Goal: Information Seeking & Learning: Learn about a topic

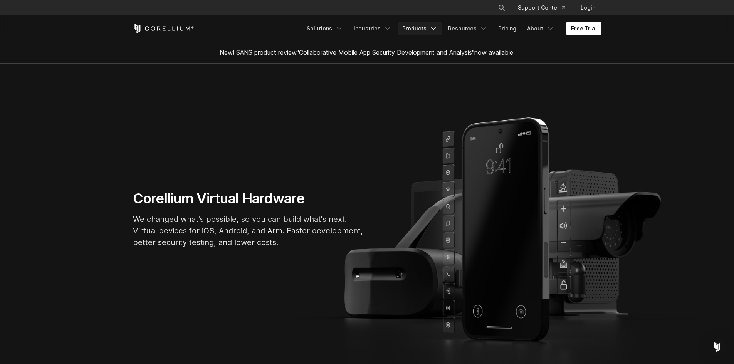
click at [411, 31] on link "Products" at bounding box center [419, 29] width 44 height 14
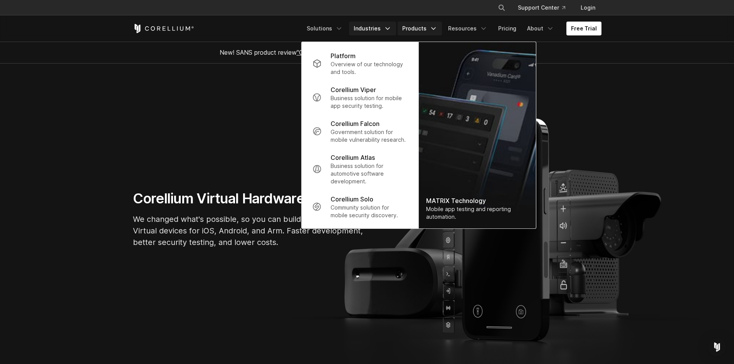
click at [361, 30] on link "Industries" at bounding box center [372, 29] width 47 height 14
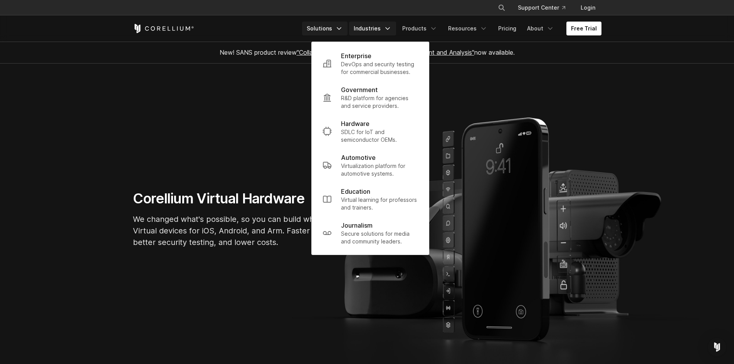
click at [320, 29] on link "Solutions" at bounding box center [324, 29] width 45 height 14
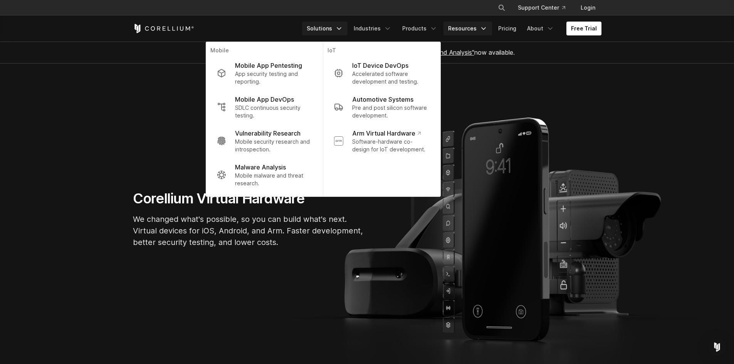
click at [487, 27] on icon "Navigation Menu" at bounding box center [483, 29] width 8 height 8
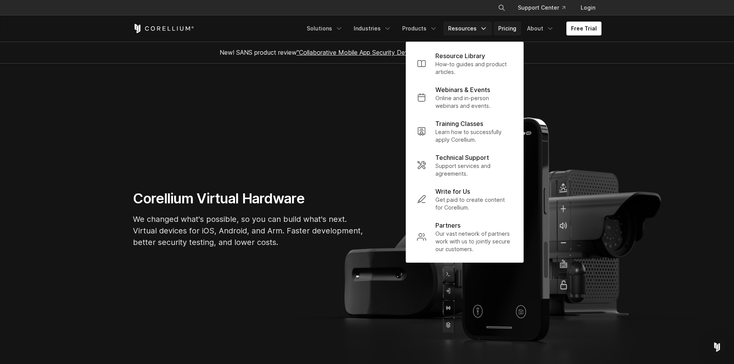
click at [500, 29] on link "Pricing" at bounding box center [506, 29] width 27 height 14
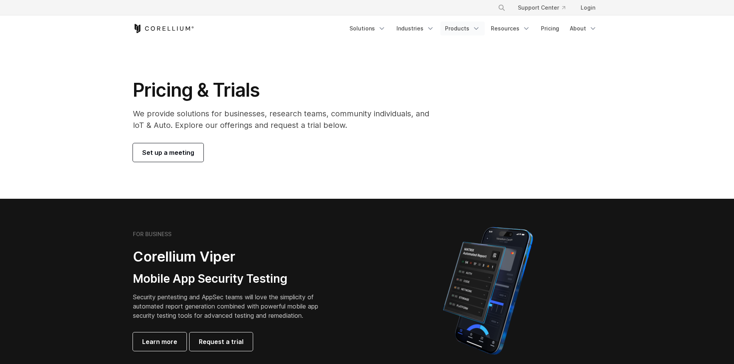
click at [453, 30] on link "Products" at bounding box center [462, 29] width 44 height 14
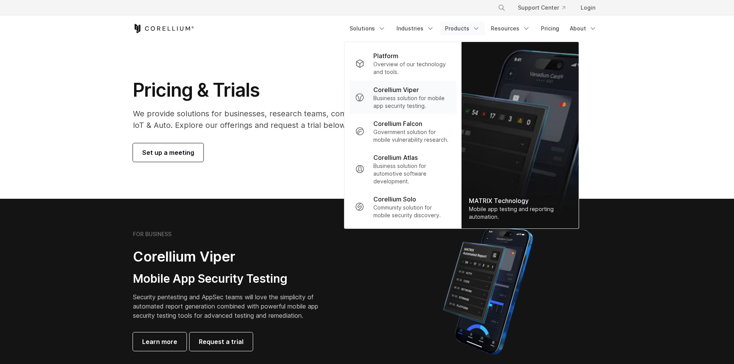
click at [416, 101] on p "Business solution for mobile app security testing." at bounding box center [411, 101] width 77 height 15
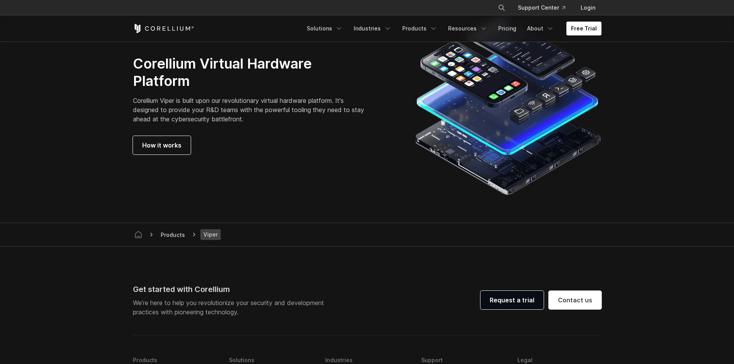
scroll to position [2041, 0]
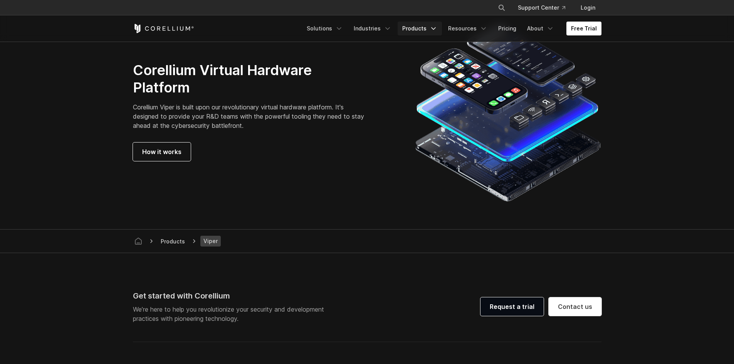
click at [423, 35] on link "Products" at bounding box center [419, 29] width 44 height 14
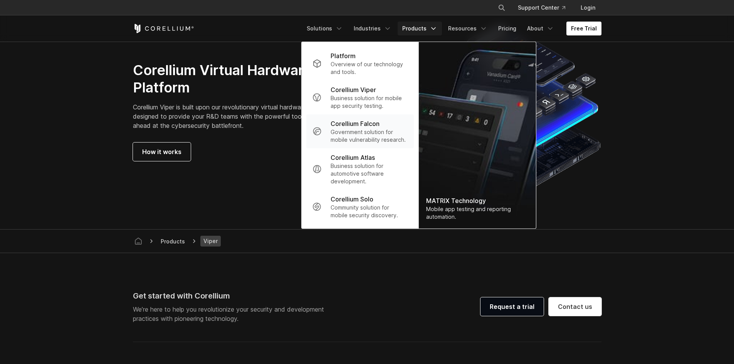
click at [388, 127] on div "Corellium Falcon" at bounding box center [368, 123] width 77 height 9
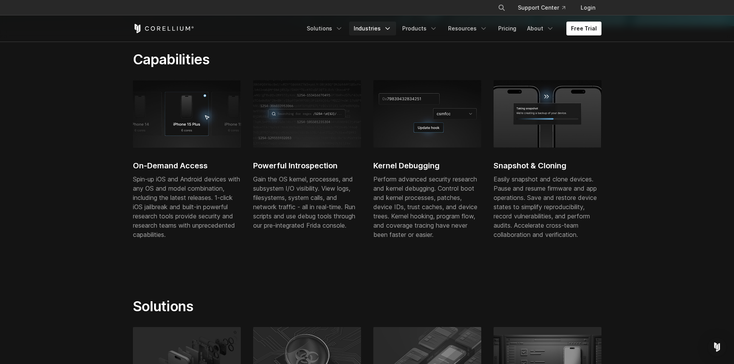
scroll to position [193, 0]
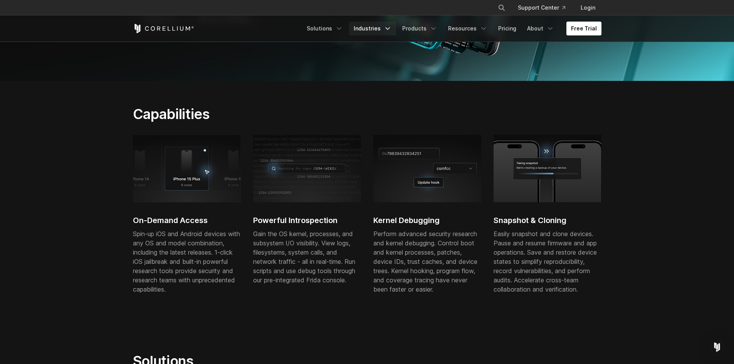
click at [362, 25] on link "Industries" at bounding box center [372, 29] width 47 height 14
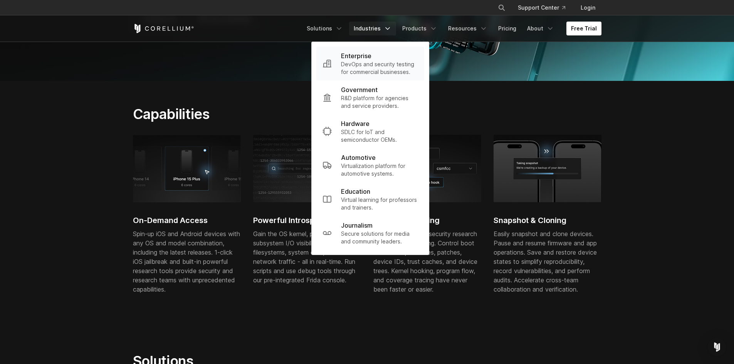
click at [378, 60] on div "Enterprise" at bounding box center [379, 55] width 77 height 9
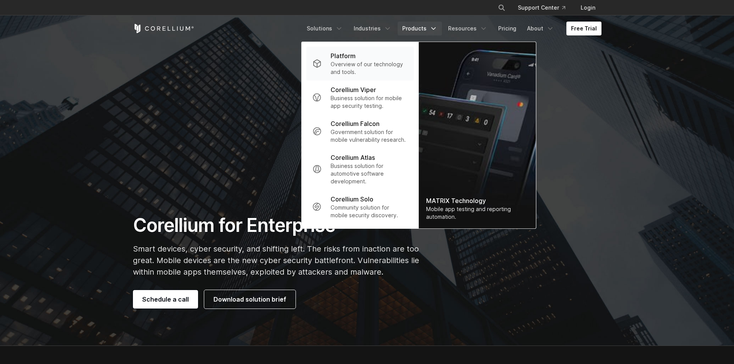
click at [393, 57] on div "Platform" at bounding box center [368, 55] width 77 height 9
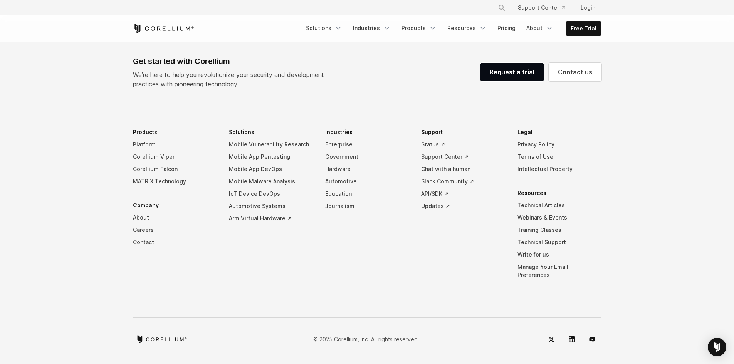
scroll to position [3620, 0]
click at [350, 151] on link "Enterprise" at bounding box center [367, 144] width 84 height 12
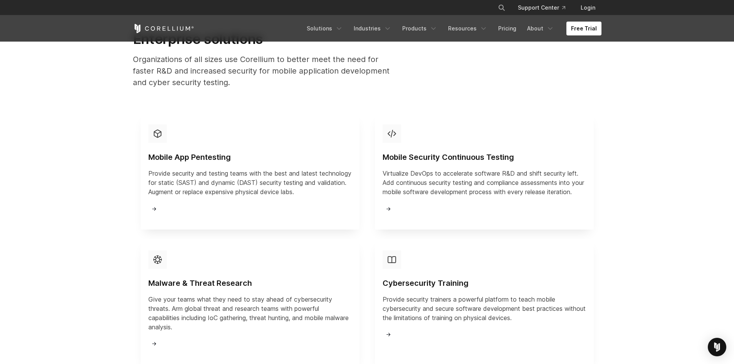
scroll to position [847, 0]
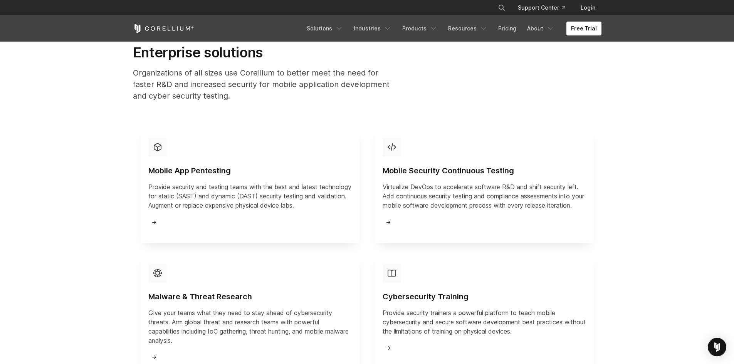
click at [209, 203] on p "Provide security and testing teams with the best and latest technology for stat…" at bounding box center [249, 196] width 203 height 28
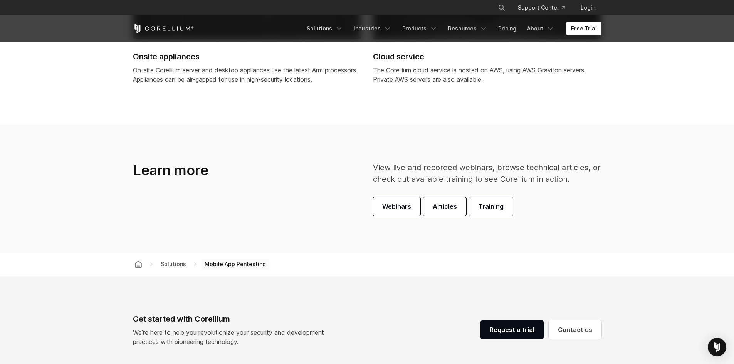
scroll to position [2195, 0]
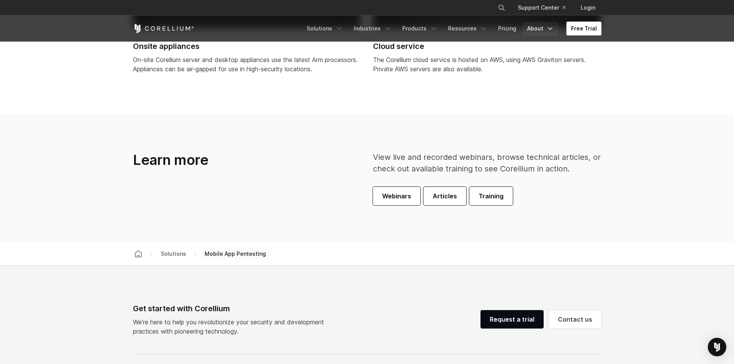
click at [543, 35] on link "About" at bounding box center [540, 29] width 36 height 14
click at [504, 27] on link "Pricing" at bounding box center [506, 29] width 27 height 14
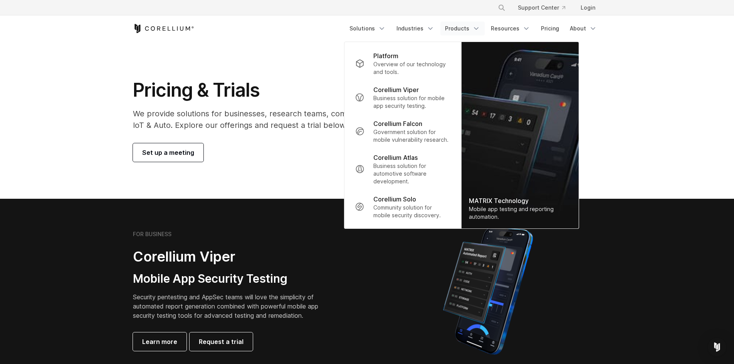
click at [477, 28] on polyline "Navigation Menu" at bounding box center [476, 29] width 4 height 2
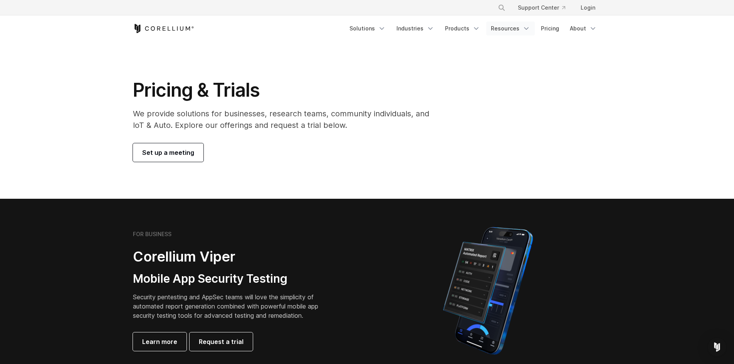
click at [516, 27] on link "Resources" at bounding box center [510, 29] width 49 height 14
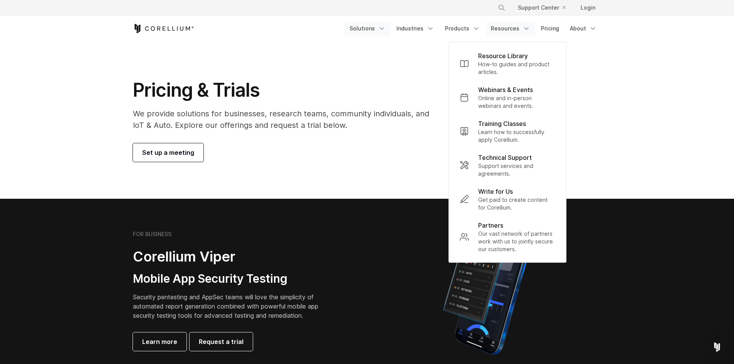
click at [369, 29] on link "Solutions" at bounding box center [367, 29] width 45 height 14
